Goal: Information Seeking & Learning: Learn about a topic

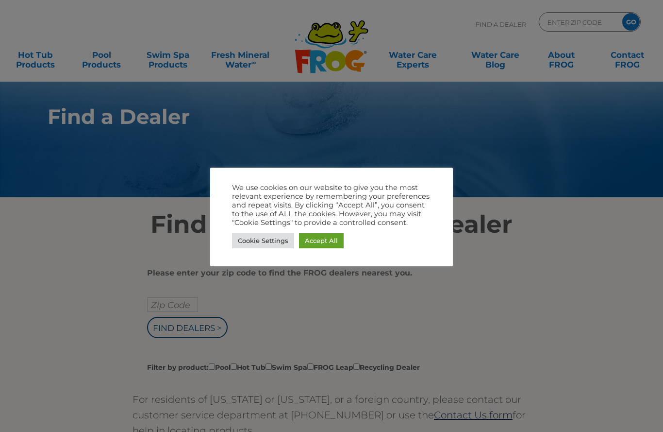
click at [320, 242] on link "Accept All" at bounding box center [321, 240] width 45 height 15
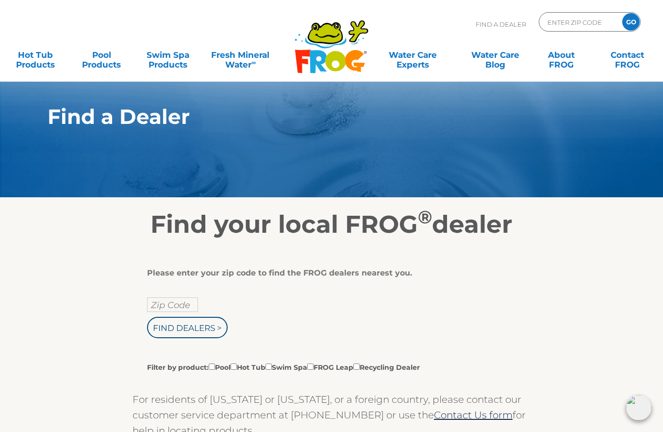
click at [163, 304] on input "Zip Code" at bounding box center [172, 304] width 51 height 15
type input "Zip Code"
click at [164, 309] on input "text" at bounding box center [172, 304] width 51 height 15
type input "95008"
click at [173, 330] on input "Find Dealers >" at bounding box center [187, 327] width 81 height 21
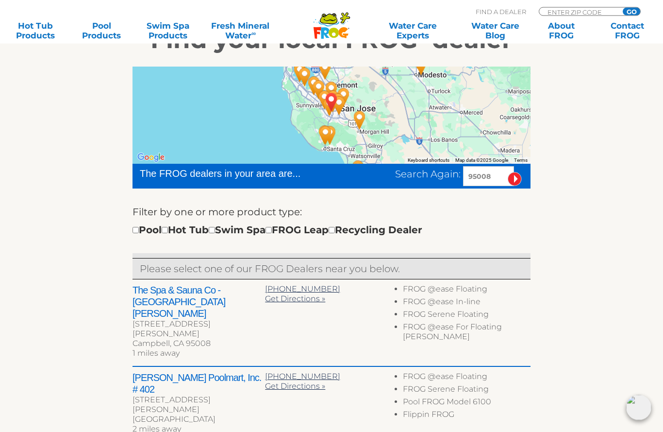
scroll to position [184, 0]
click at [168, 227] on input "checkbox" at bounding box center [165, 230] width 6 height 6
checkbox input "true"
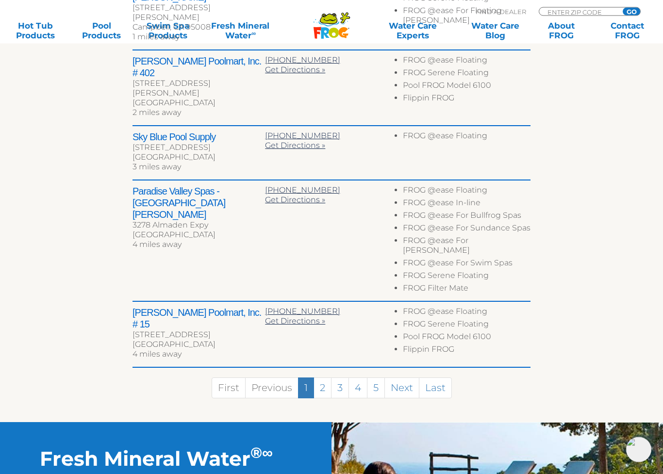
scroll to position [501, 0]
click at [324, 378] on link "2" at bounding box center [323, 388] width 18 height 21
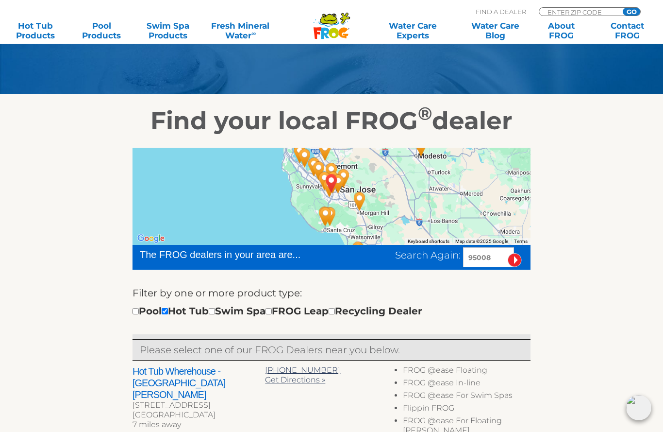
scroll to position [100, 0]
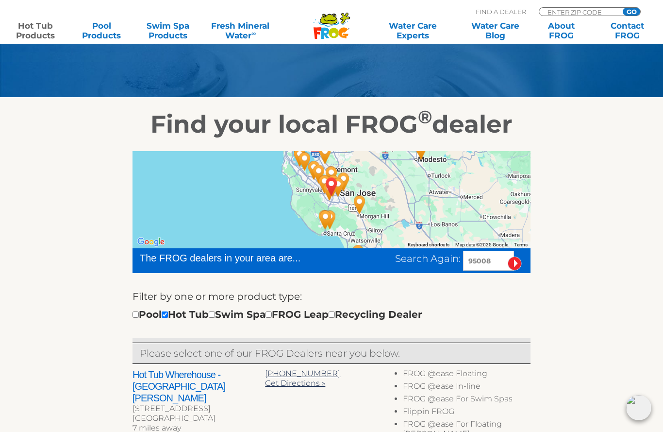
click at [31, 27] on link "Hot Tub Products" at bounding box center [35, 30] width 51 height 19
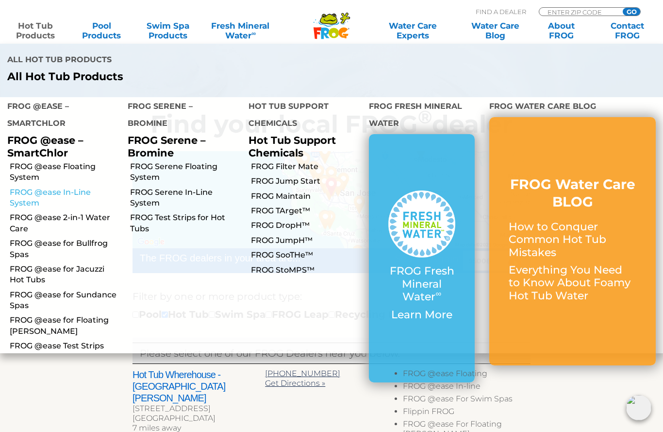
click at [39, 187] on link "FROG @ease In-Line System" at bounding box center [65, 198] width 111 height 22
click at [35, 212] on link "FROG @ease 2-in-1 Water Care" at bounding box center [65, 223] width 111 height 22
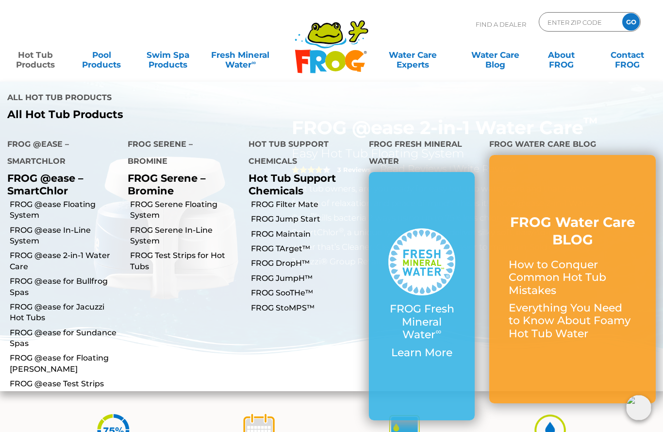
click at [33, 65] on link "Hot Tub Products" at bounding box center [35, 54] width 51 height 19
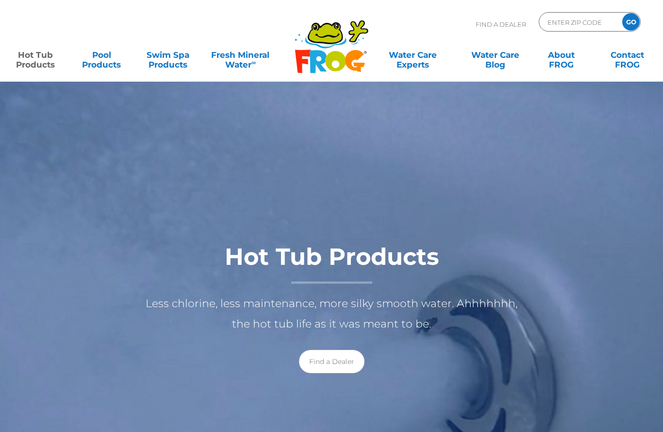
click at [33, 65] on link "Hot Tub Products" at bounding box center [35, 54] width 51 height 19
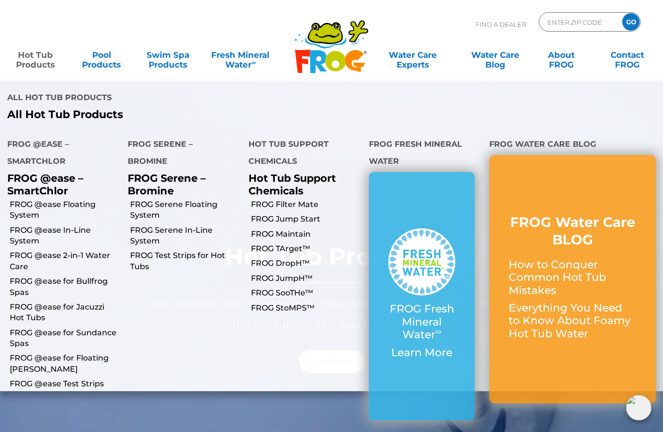
click at [33, 65] on link "Hot Tub Products" at bounding box center [35, 54] width 51 height 19
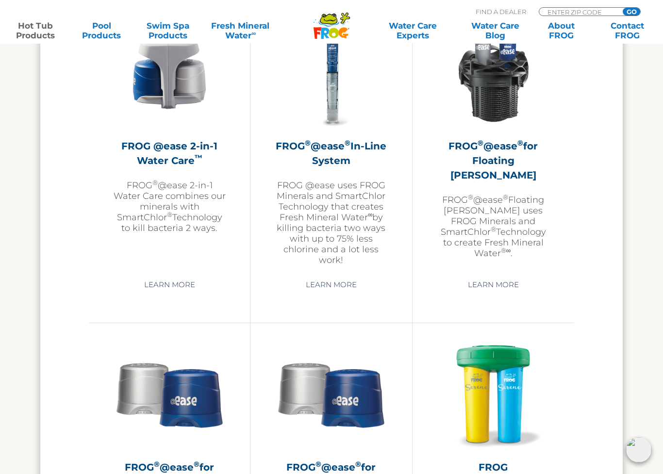
scroll to position [1513, 0]
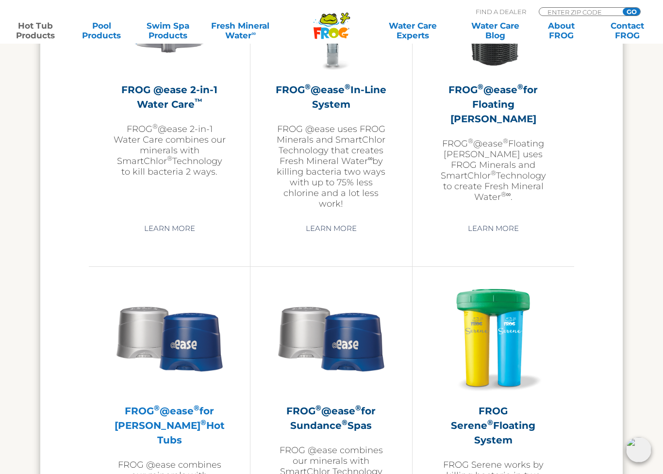
click at [190, 365] on img at bounding box center [169, 338] width 113 height 113
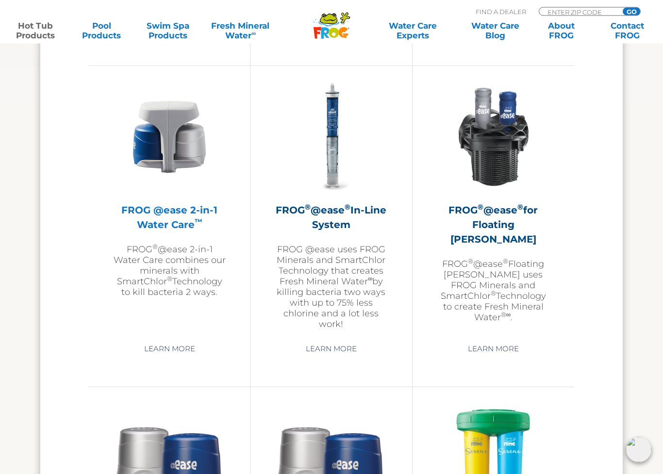
scroll to position [1392, 0]
click at [167, 224] on h2 "FROG @ease 2-in-1 Water Care ™" at bounding box center [169, 217] width 113 height 29
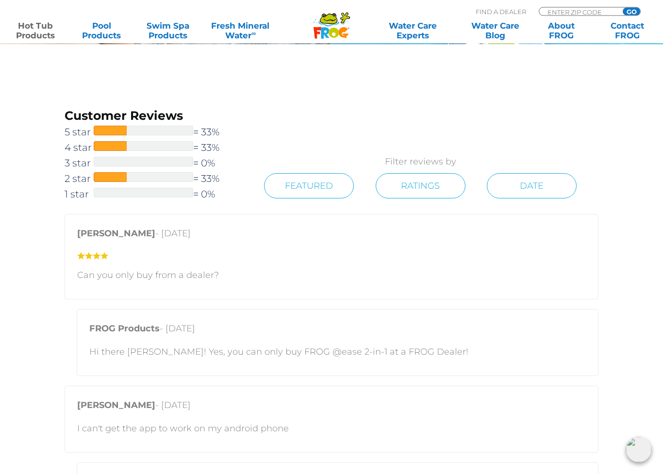
scroll to position [1256, 0]
